Goal: Task Accomplishment & Management: Use online tool/utility

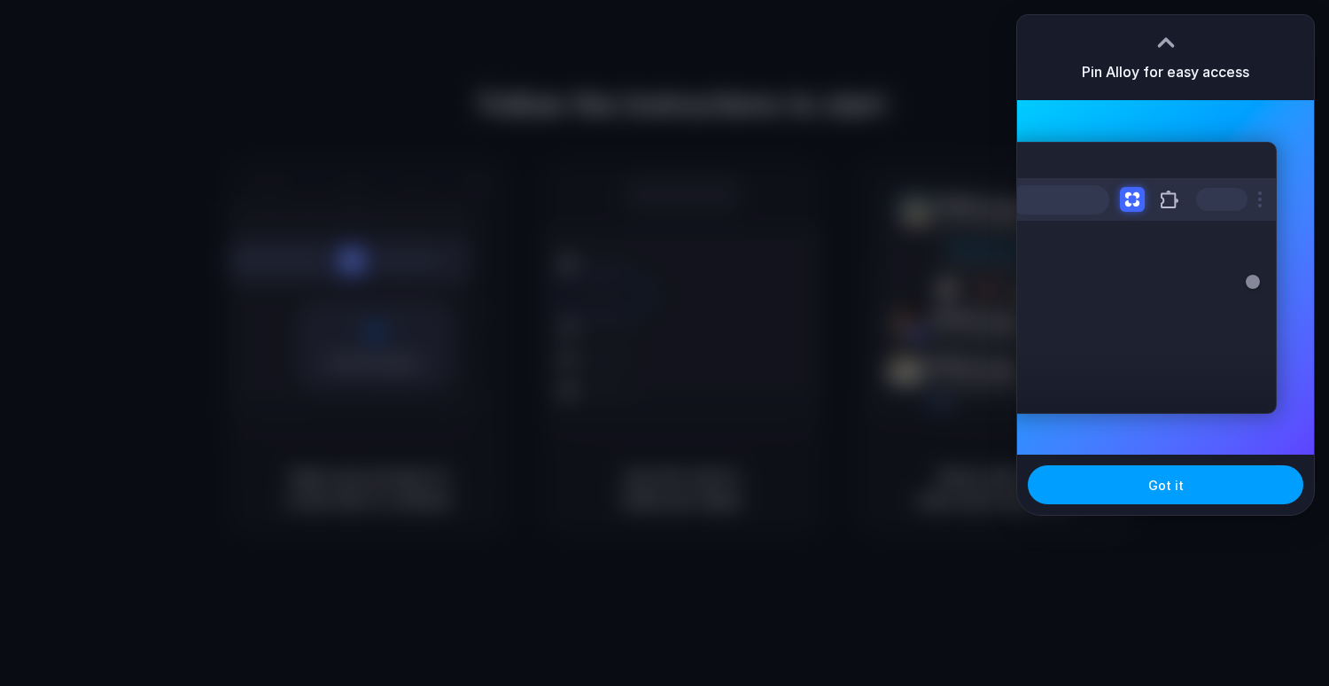
click at [1155, 492] on span "Got it" at bounding box center [1165, 485] width 35 height 19
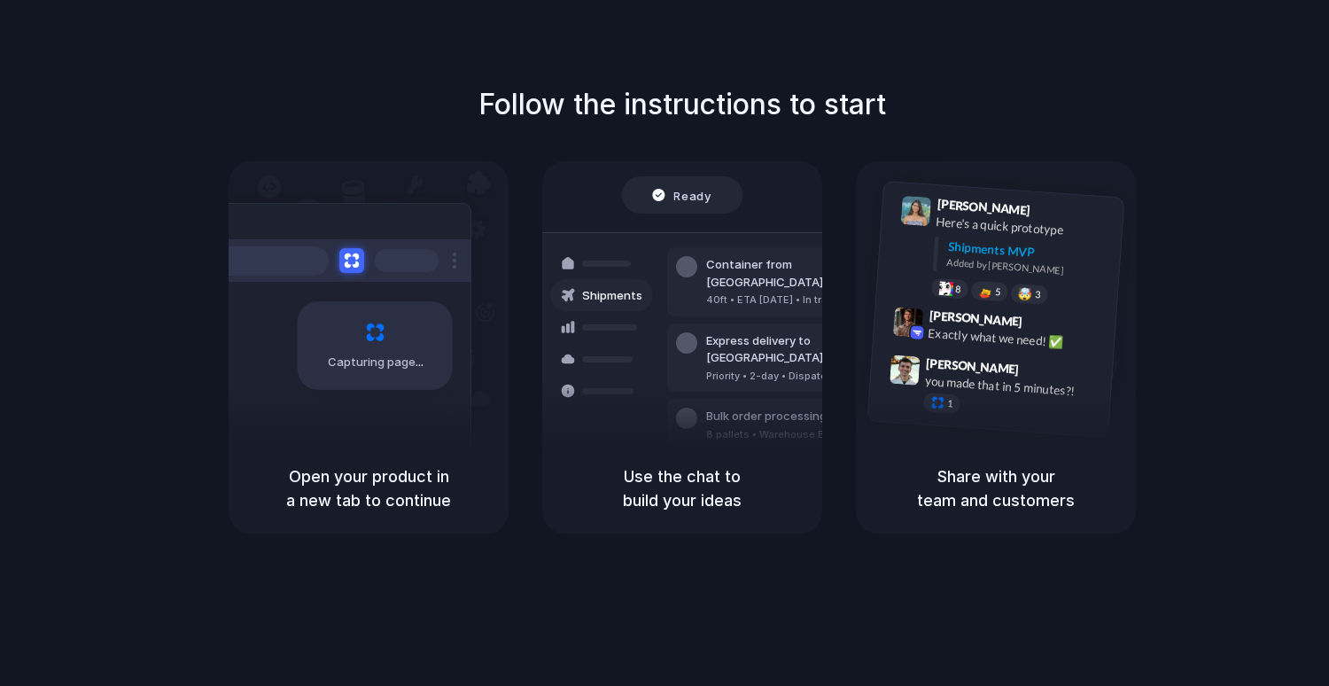
click at [404, 464] on h5 "Open your product in a new tab to continue" at bounding box center [368, 488] width 237 height 48
click at [667, 437] on div "Container from Shanghai 40ft • ETA Dec 28 • In transit Express delivery to NYC …" at bounding box center [747, 357] width 188 height 248
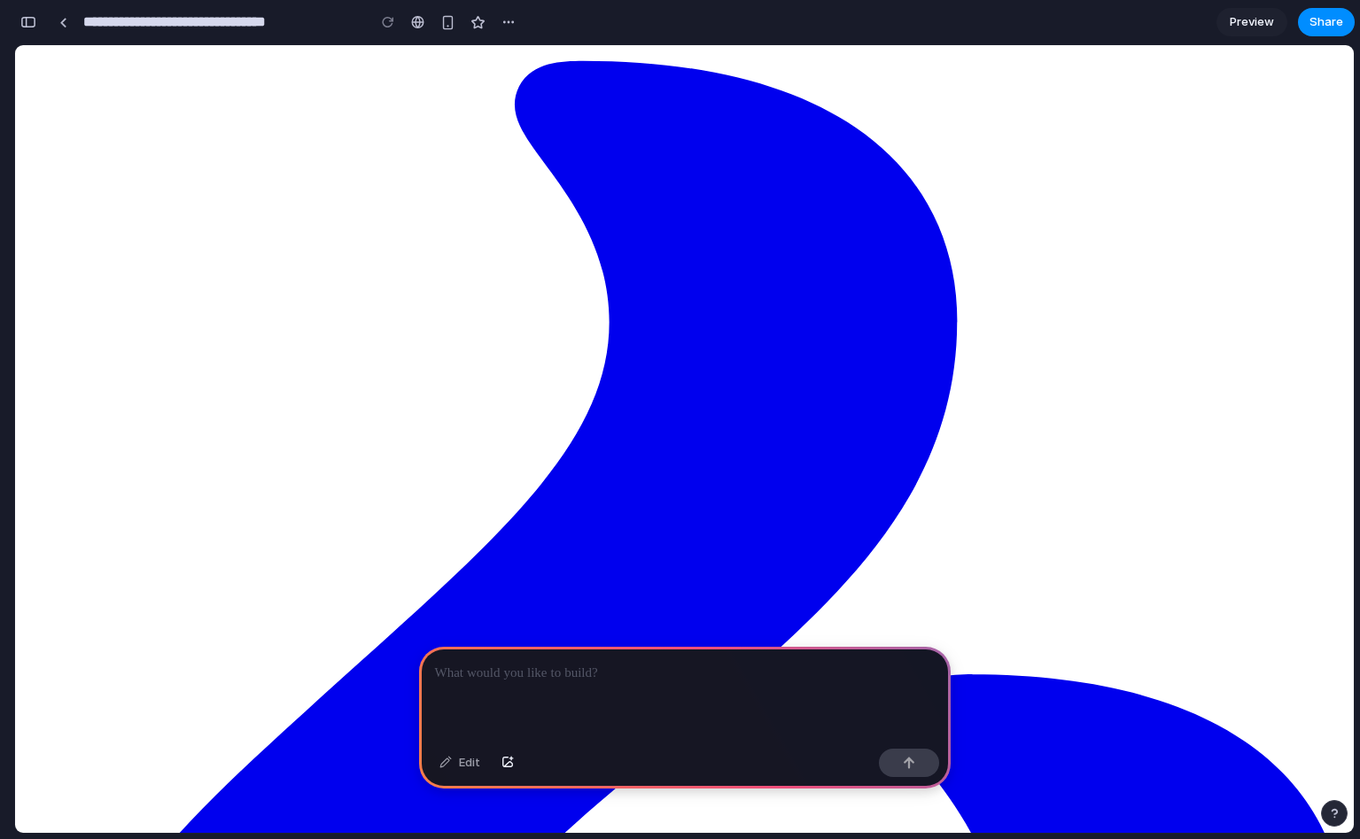
click at [610, 673] on p at bounding box center [685, 673] width 500 height 21
click at [597, 684] on div at bounding box center [685, 694] width 532 height 95
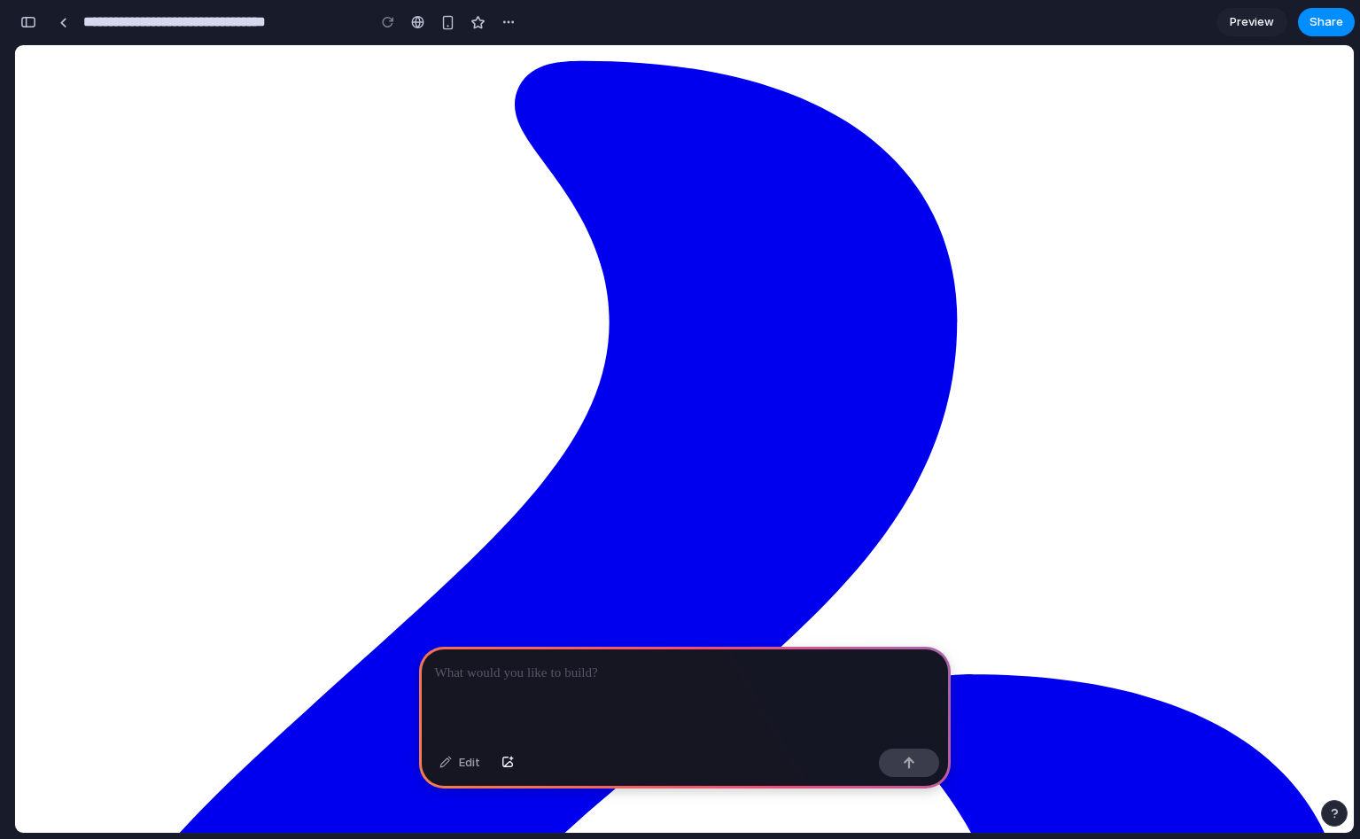
click at [500, 664] on p at bounding box center [685, 673] width 500 height 21
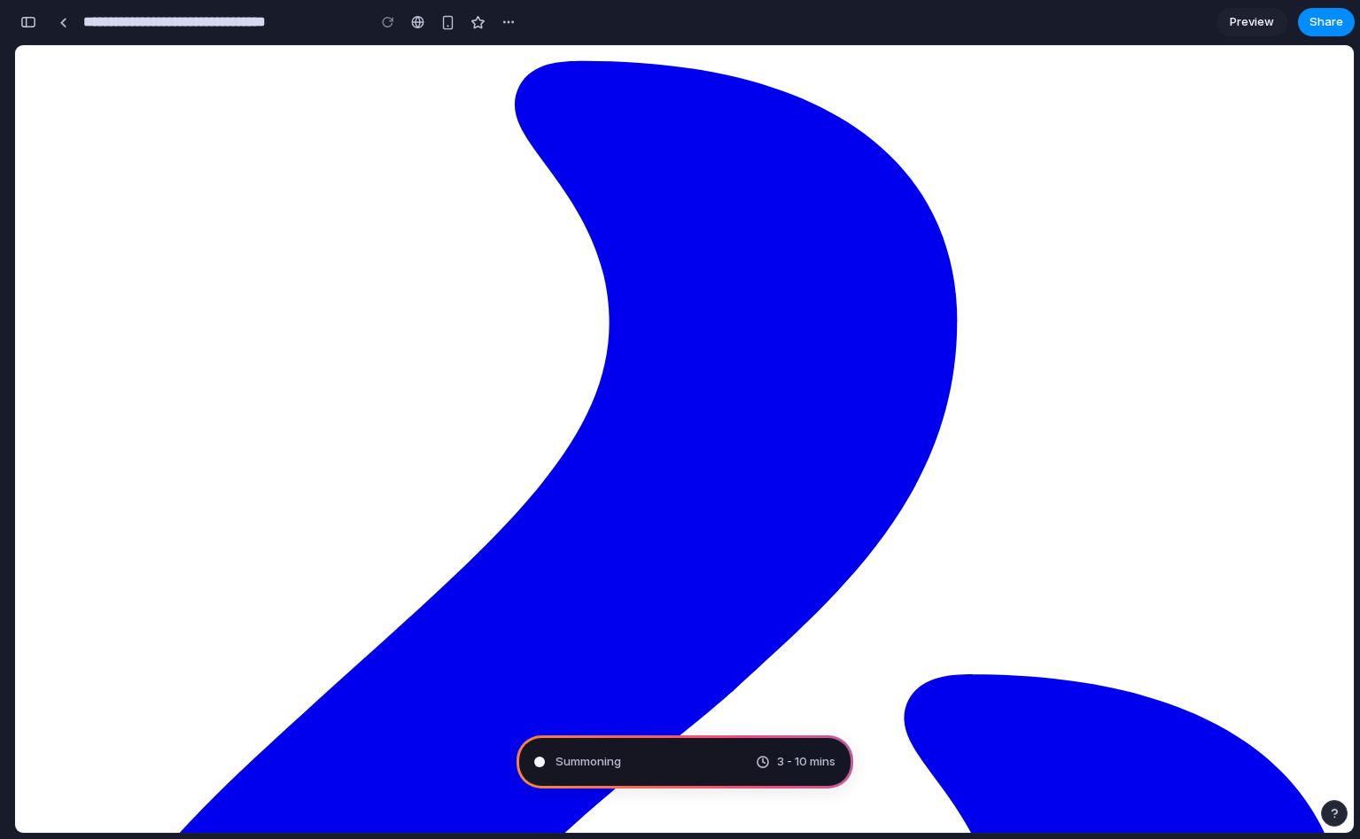
drag, startPoint x: 297, startPoint y: 439, endPoint x: 215, endPoint y: 413, distance: 85.7
type input "**********"
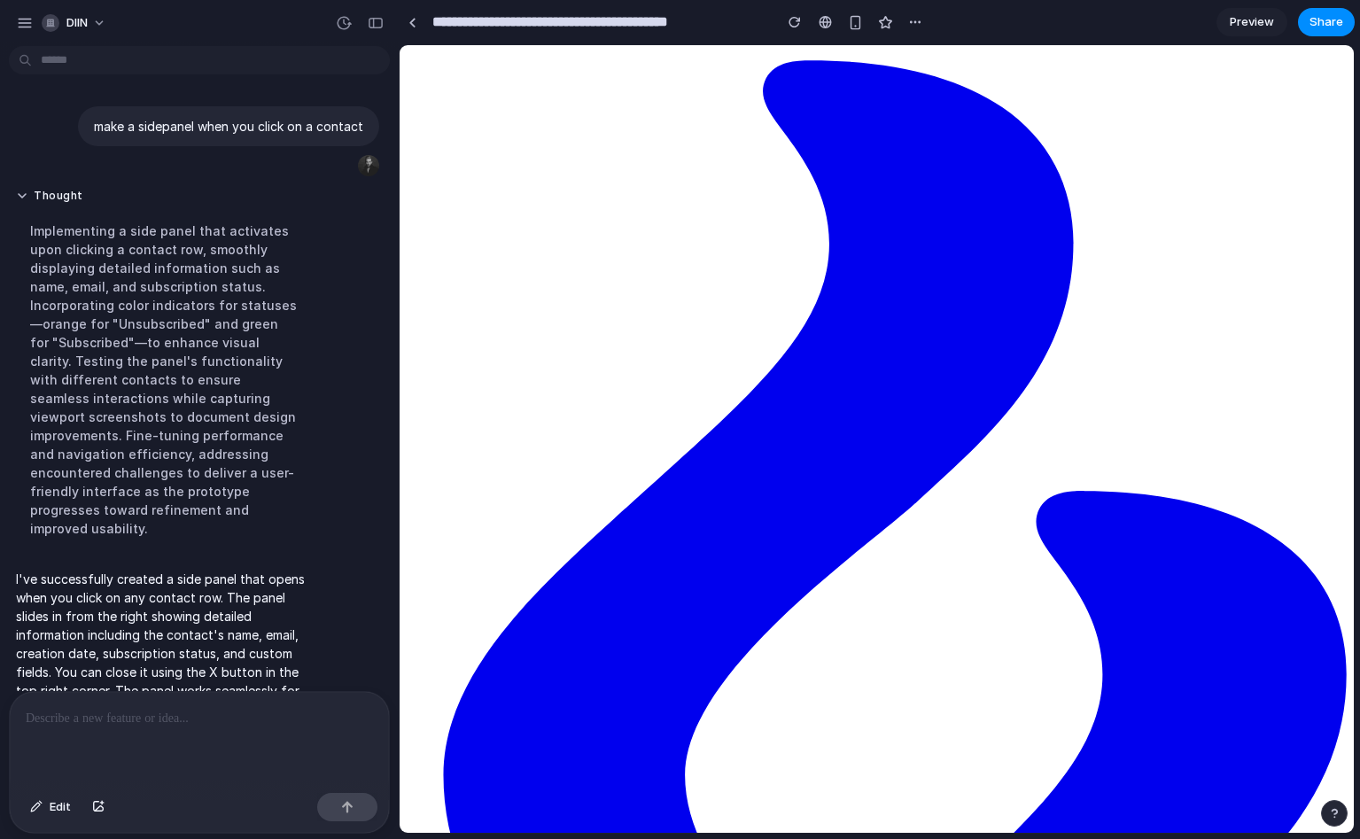
scroll to position [83, 0]
